Goal: Complete application form

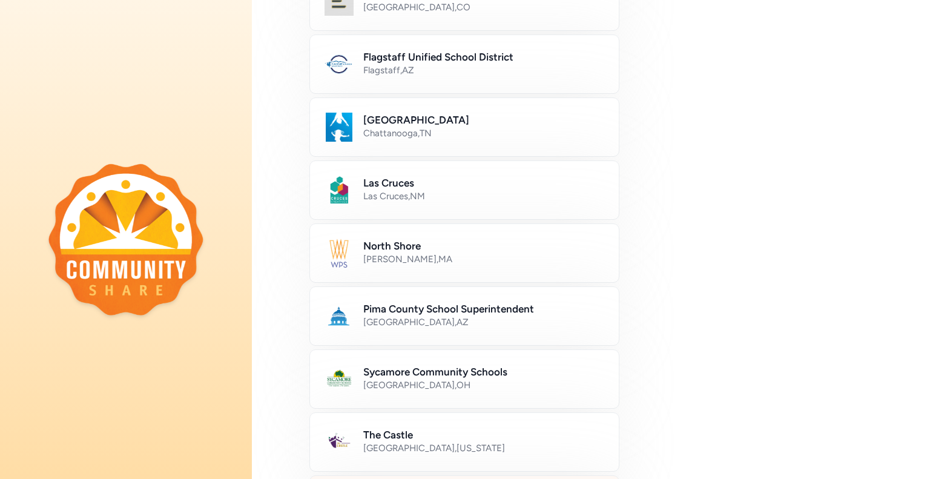
scroll to position [360, 0]
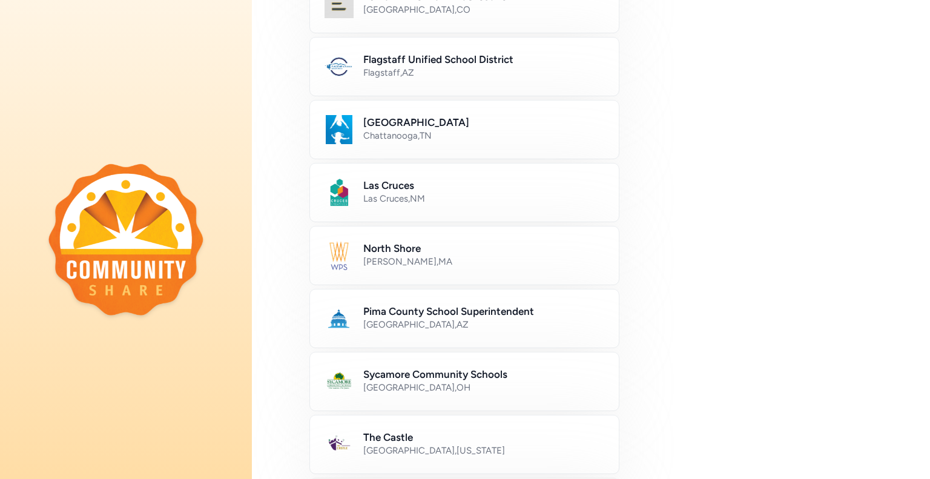
click at [449, 258] on div "Newton , [GEOGRAPHIC_DATA]" at bounding box center [483, 261] width 241 height 12
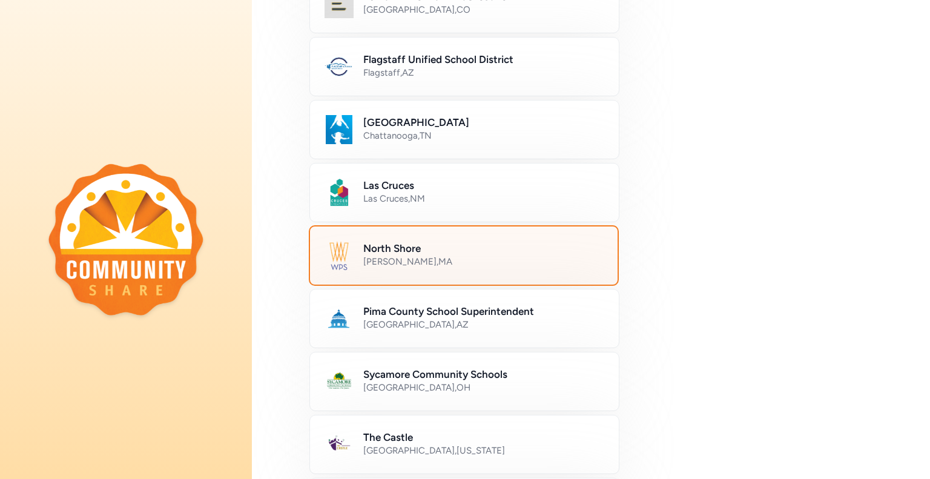
click at [352, 251] on img at bounding box center [338, 255] width 29 height 29
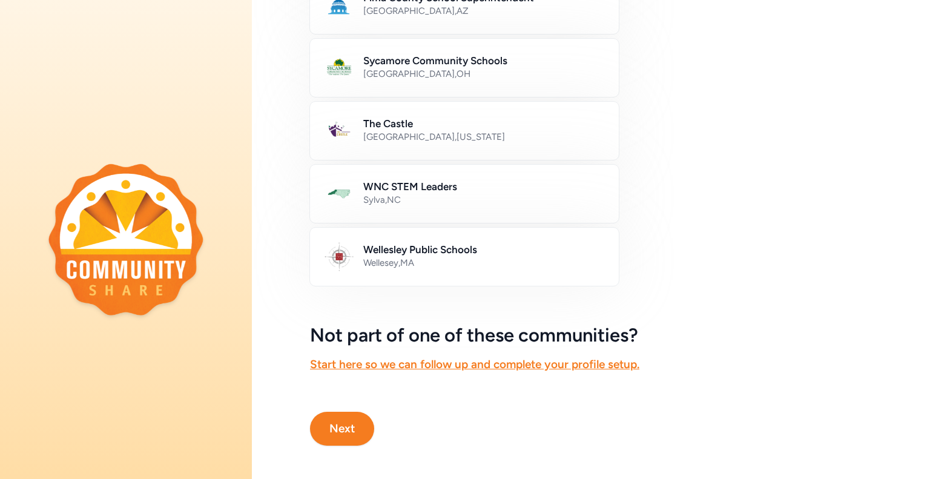
scroll to position [682, 0]
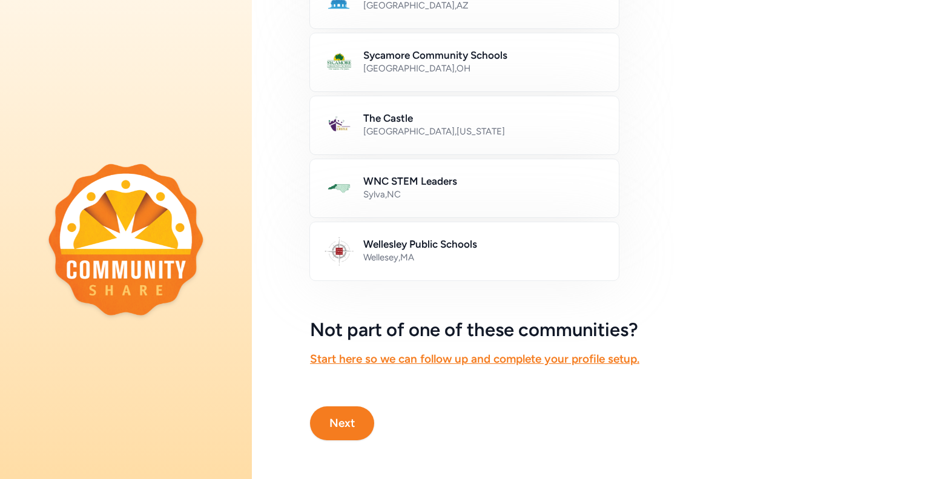
click at [330, 427] on button "Next" at bounding box center [342, 423] width 64 height 34
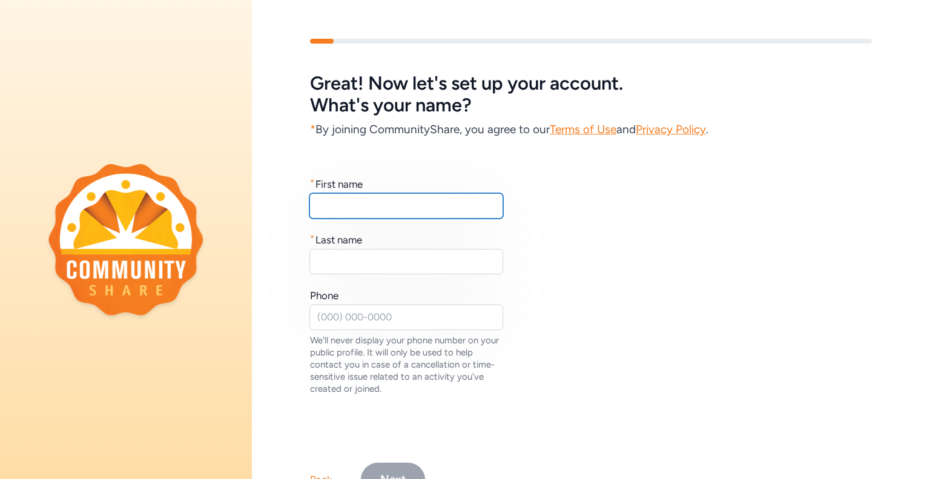
click at [447, 205] on input "text" at bounding box center [406, 205] width 194 height 25
type input "[PERSON_NAME]"
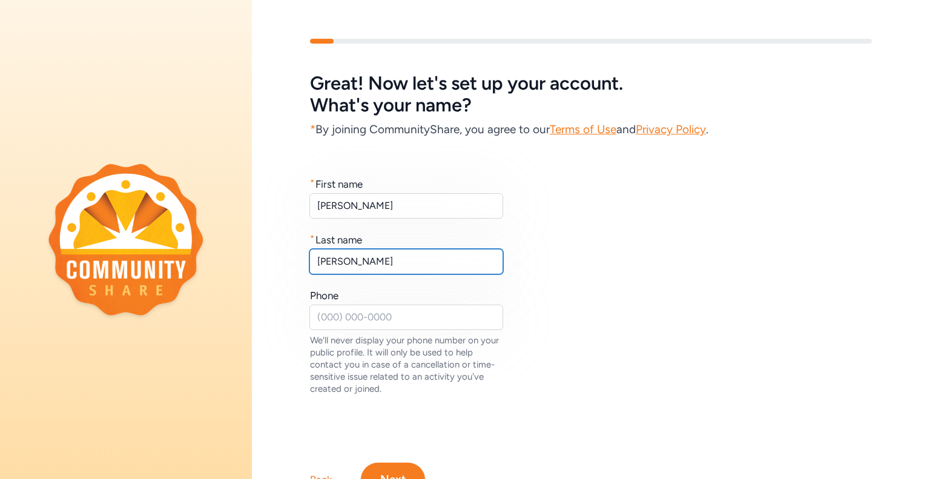
type input "[PERSON_NAME]"
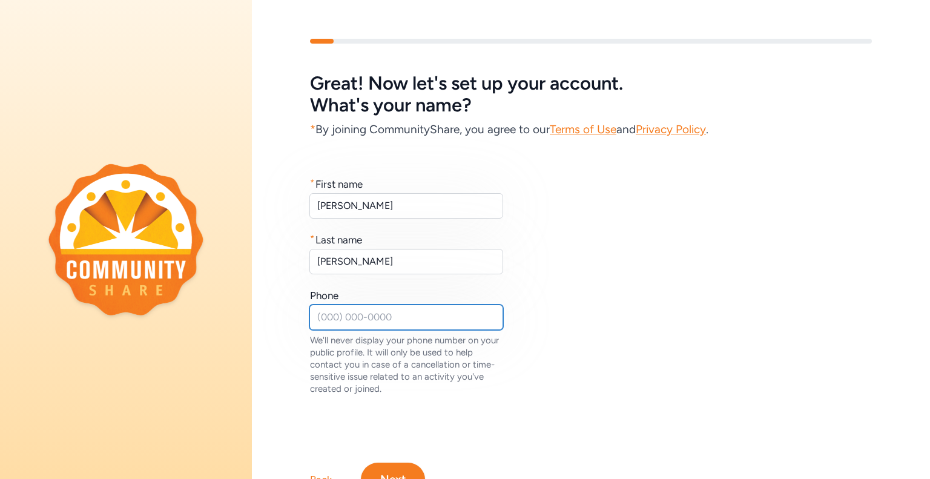
click at [361, 307] on input "text" at bounding box center [406, 316] width 194 height 25
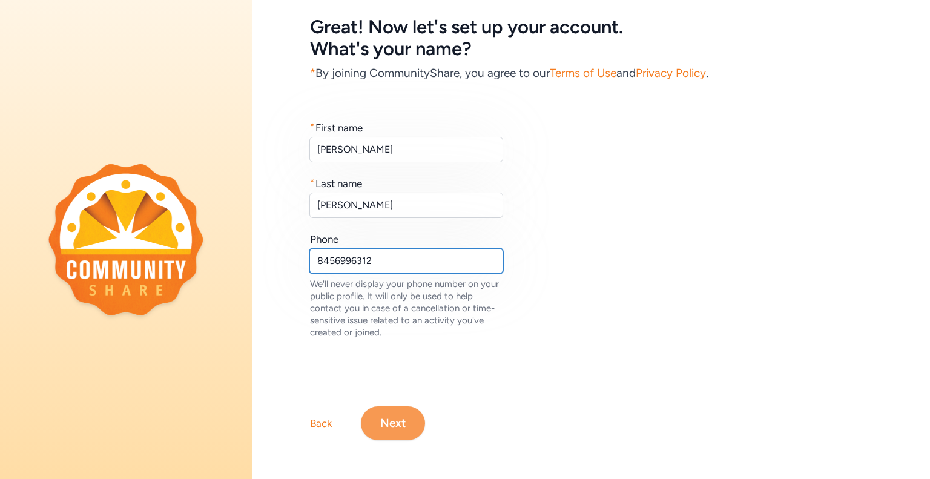
type input "8456996312"
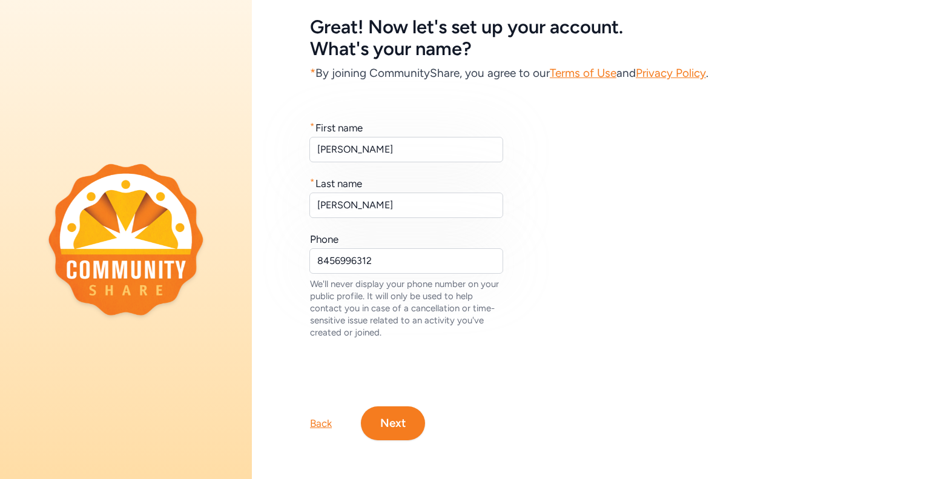
click at [375, 410] on button "Next" at bounding box center [393, 423] width 64 height 34
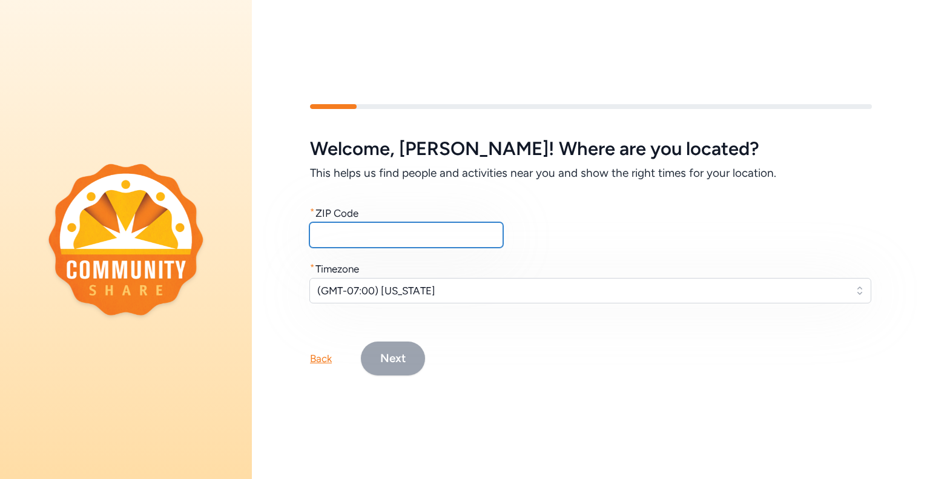
click at [343, 227] on input "text" at bounding box center [406, 234] width 194 height 25
type input "01960"
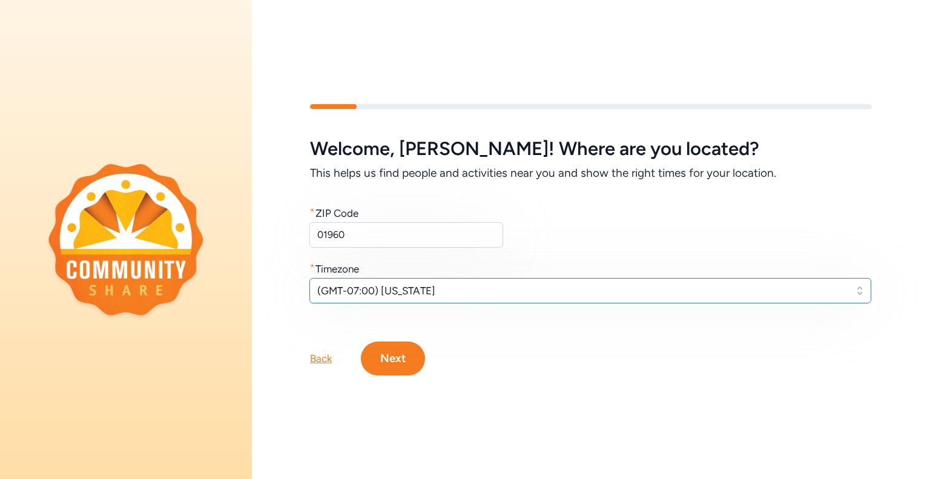
click at [423, 290] on span "(GMT-07:00) [US_STATE]" at bounding box center [581, 290] width 529 height 15
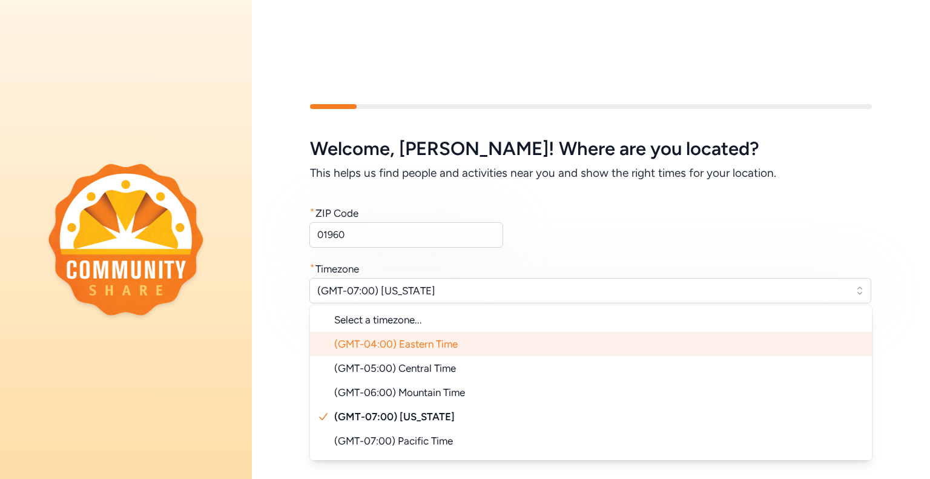
click at [417, 346] on li "(GMT-04:00) Eastern Time" at bounding box center [591, 344] width 562 height 24
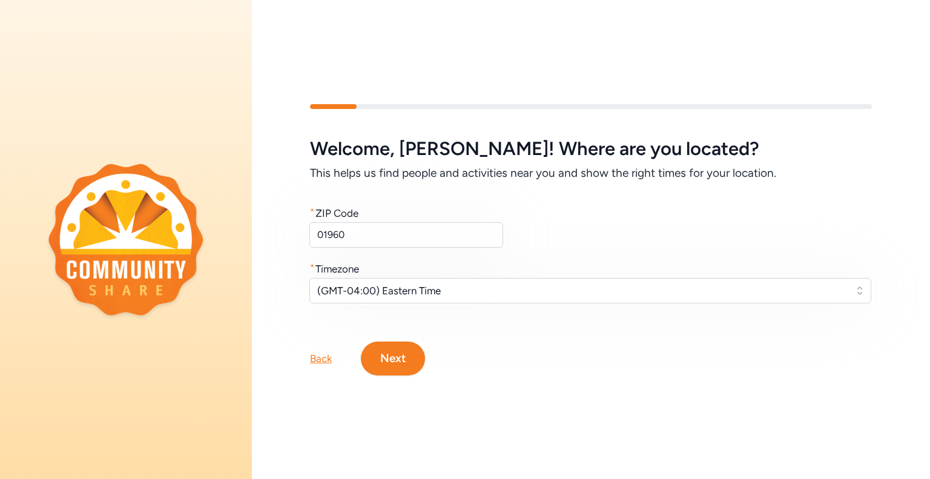
click at [404, 358] on button "Next" at bounding box center [393, 358] width 64 height 34
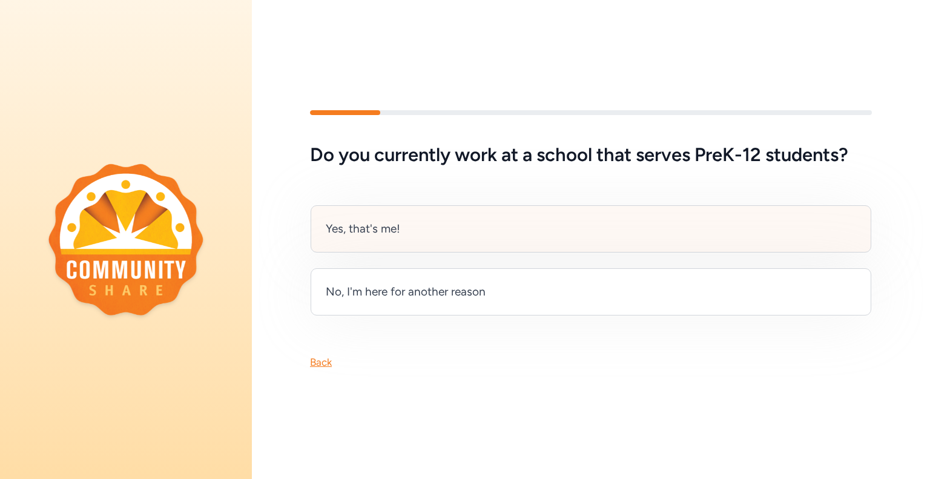
click at [437, 228] on div "Yes, that's me!" at bounding box center [591, 228] width 560 height 47
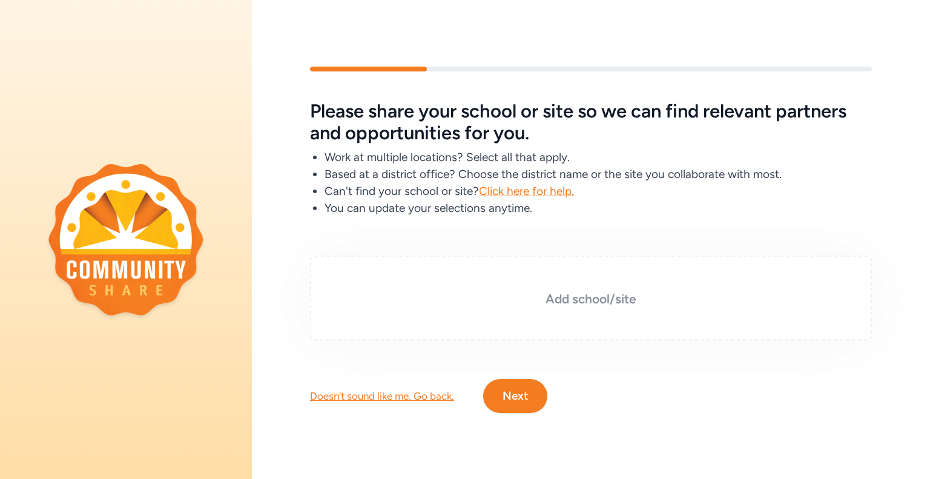
click at [626, 281] on div "Add school/site" at bounding box center [591, 297] width 562 height 85
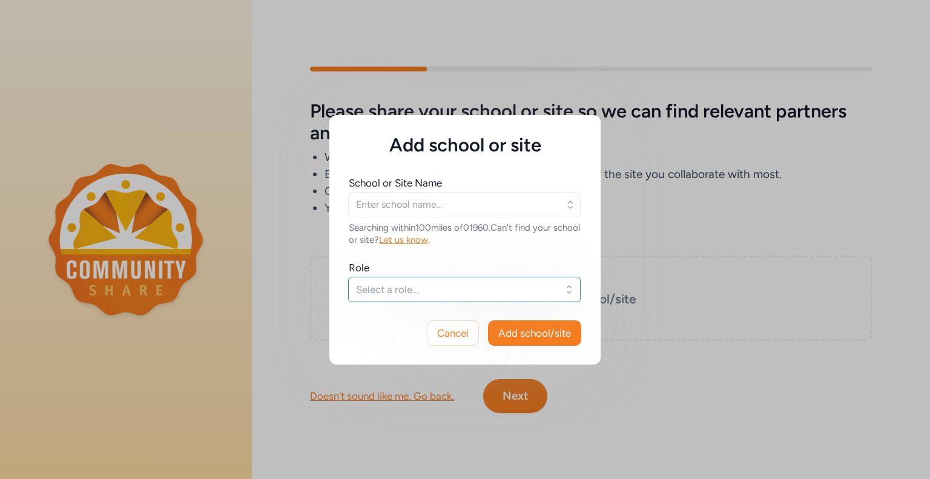
click at [479, 292] on span "Select a role..." at bounding box center [456, 289] width 200 height 15
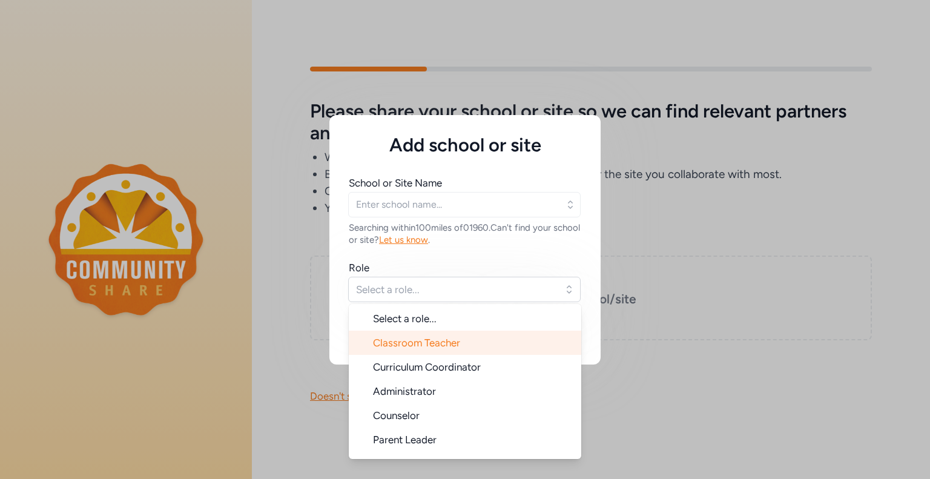
click at [476, 346] on li "Classroom Teacher" at bounding box center [465, 342] width 232 height 24
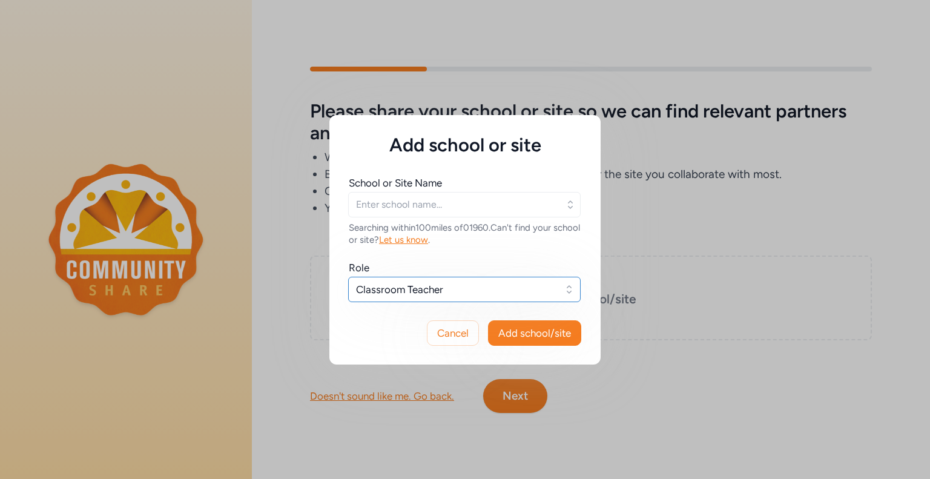
click at [533, 292] on span "Classroom Teacher" at bounding box center [456, 289] width 200 height 15
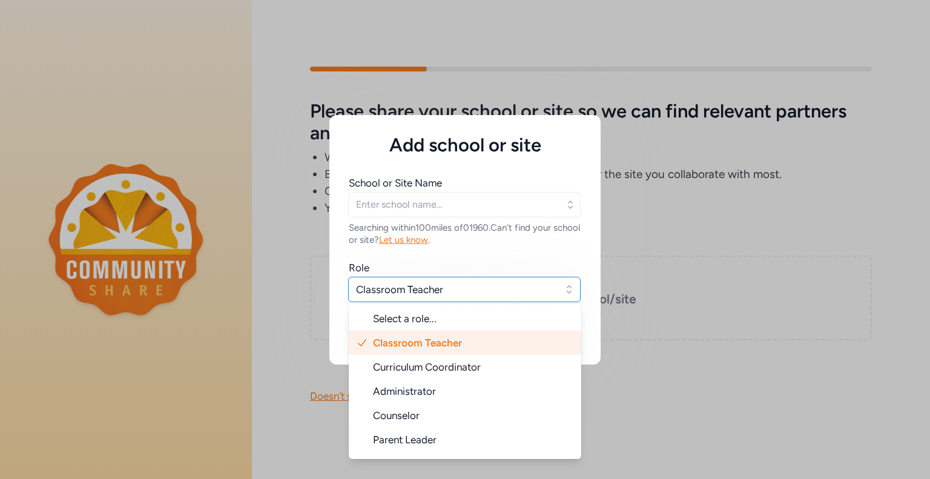
click at [533, 292] on span "Classroom Teacher" at bounding box center [456, 289] width 200 height 15
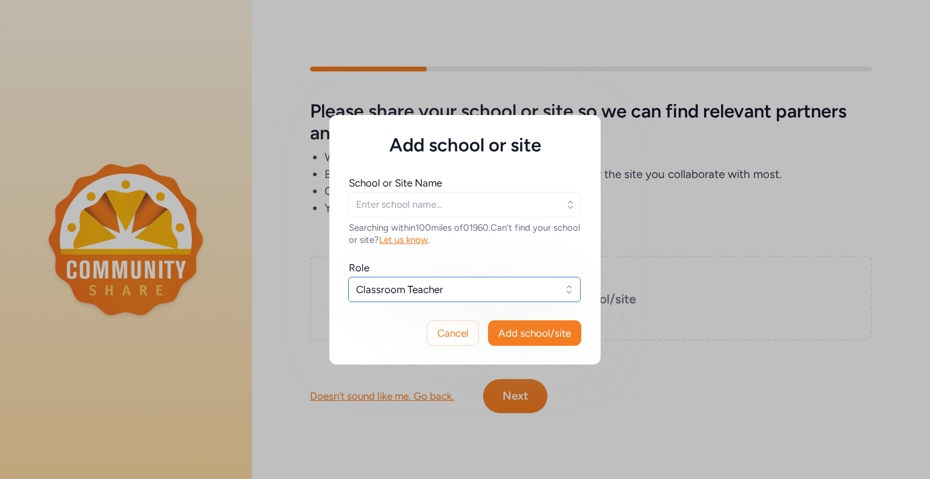
click at [529, 294] on span "Classroom Teacher" at bounding box center [456, 289] width 200 height 15
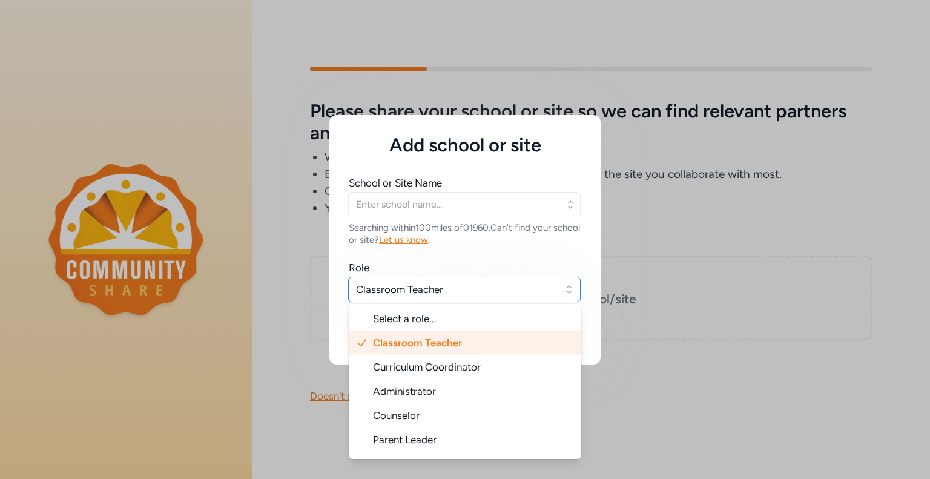
click at [529, 294] on span "Classroom Teacher" at bounding box center [456, 289] width 200 height 15
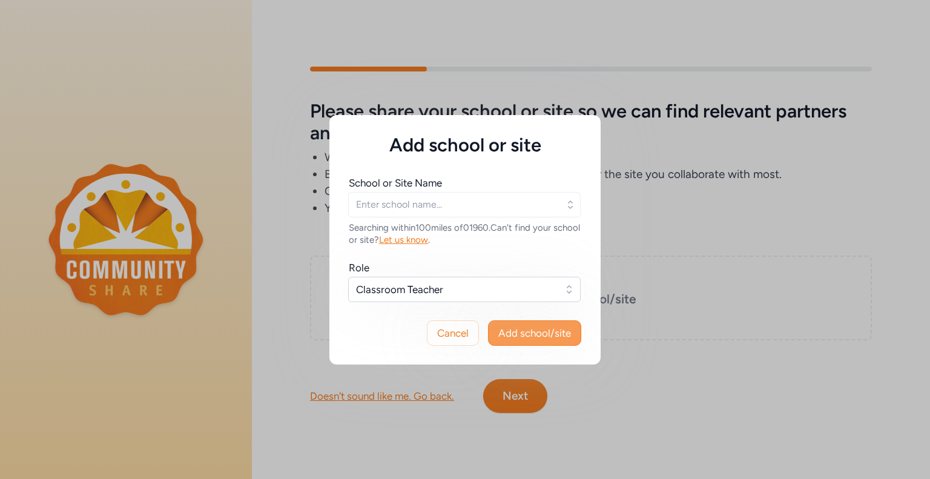
click at [538, 335] on span "Add school/site" at bounding box center [534, 333] width 73 height 15
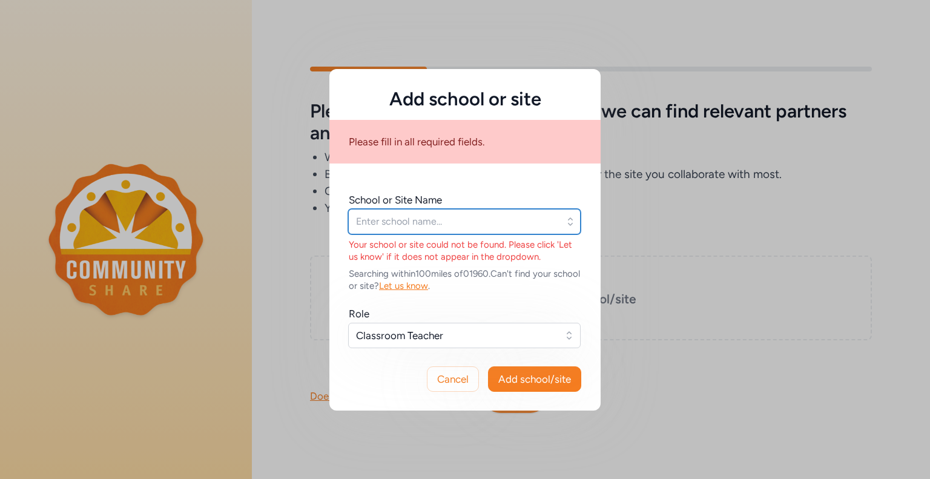
click at [548, 231] on input "text" at bounding box center [464, 221] width 232 height 25
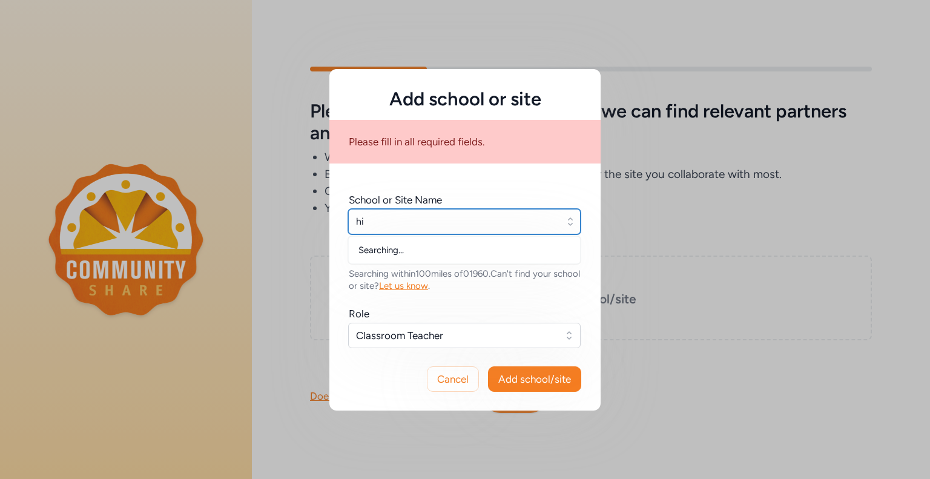
type input "h"
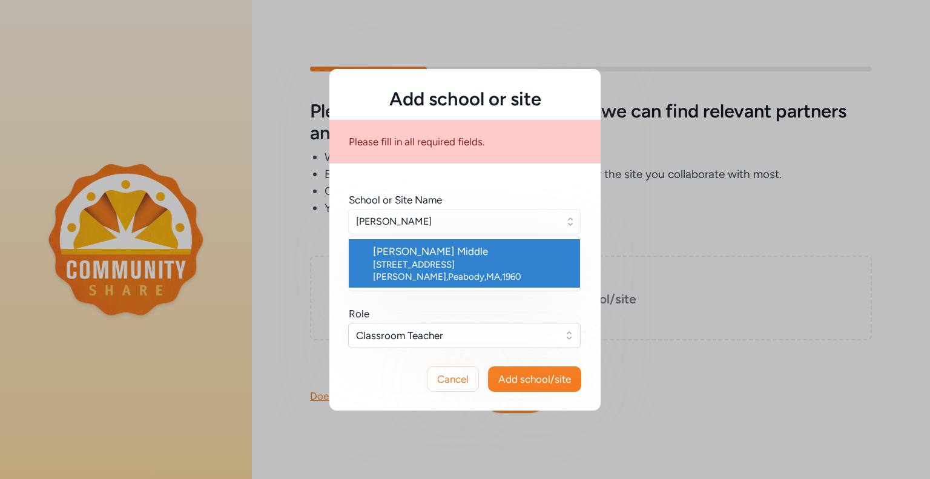
click at [493, 255] on div "[PERSON_NAME] Middle" at bounding box center [471, 251] width 197 height 15
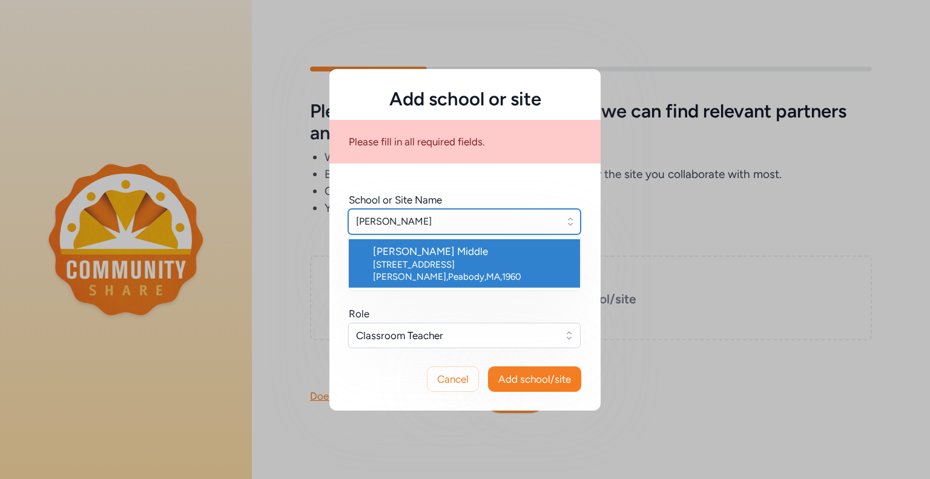
type input "[PERSON_NAME] Middle"
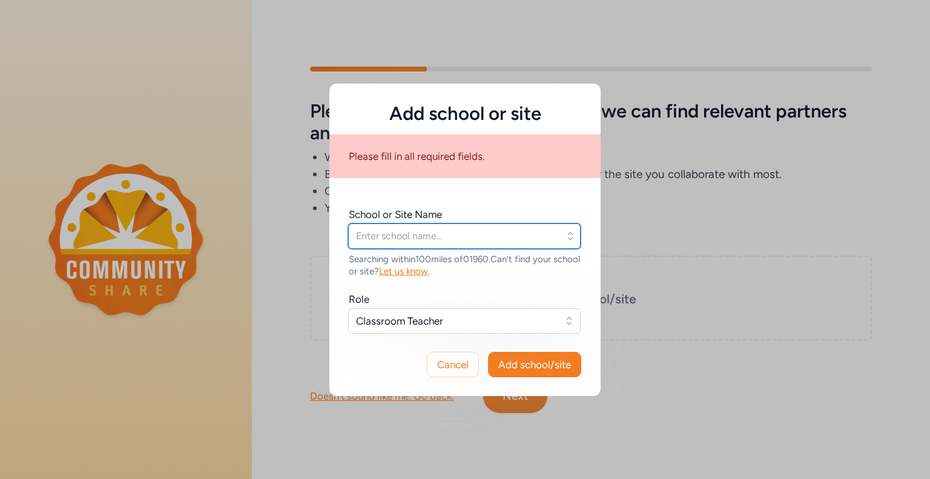
type input "[PERSON_NAME] Middle"
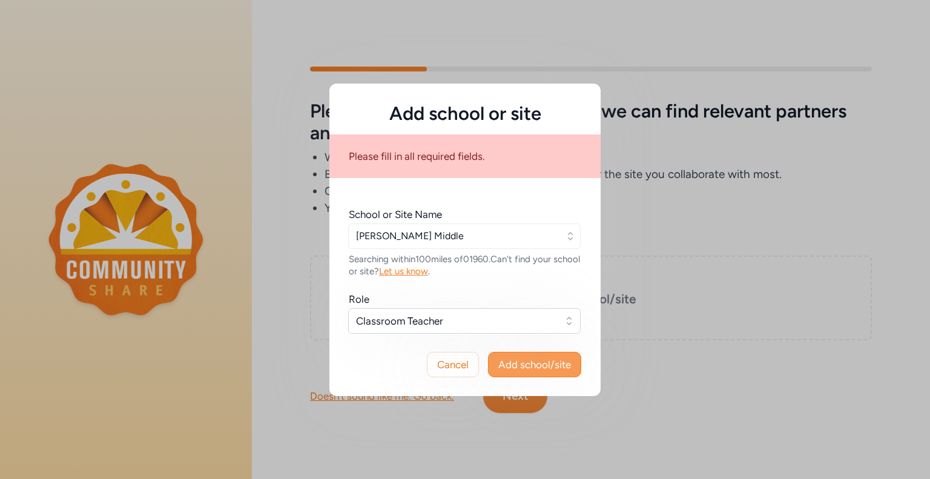
click at [527, 365] on span "Add school/site" at bounding box center [534, 364] width 73 height 15
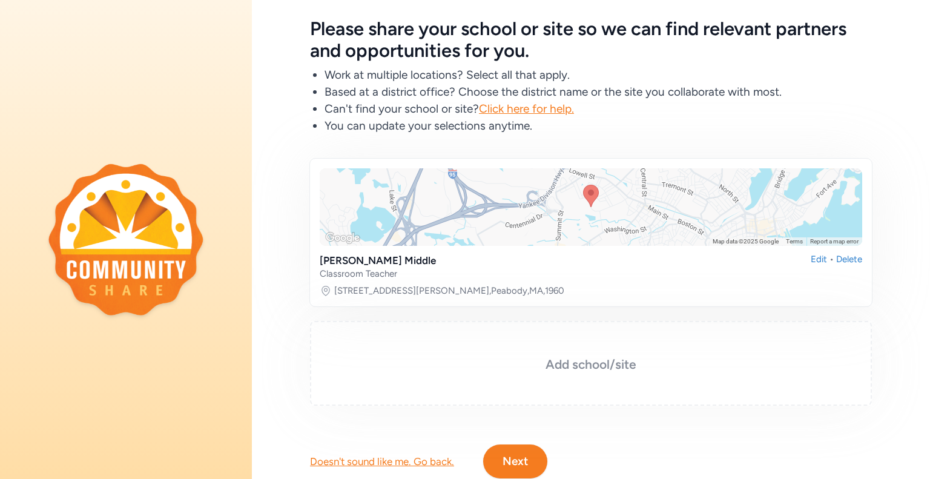
scroll to position [101, 0]
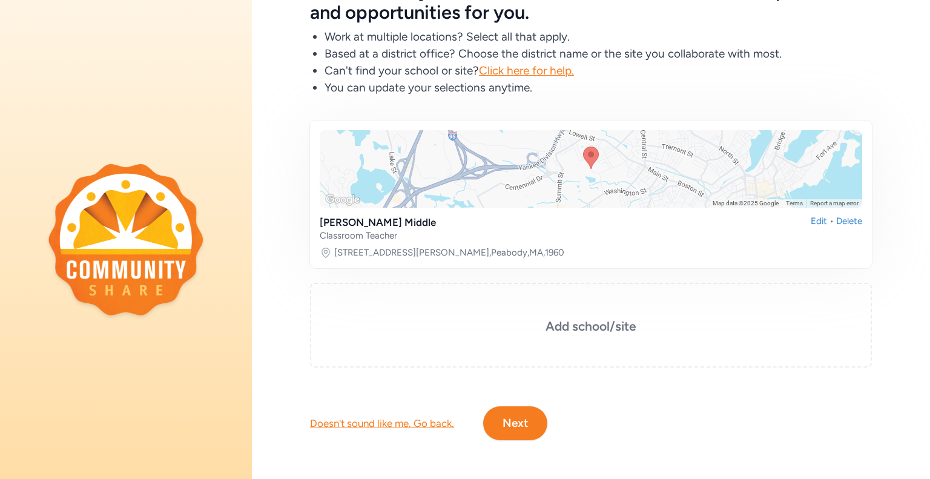
click at [525, 418] on button "Next" at bounding box center [515, 423] width 64 height 34
